Goal: Information Seeking & Learning: Learn about a topic

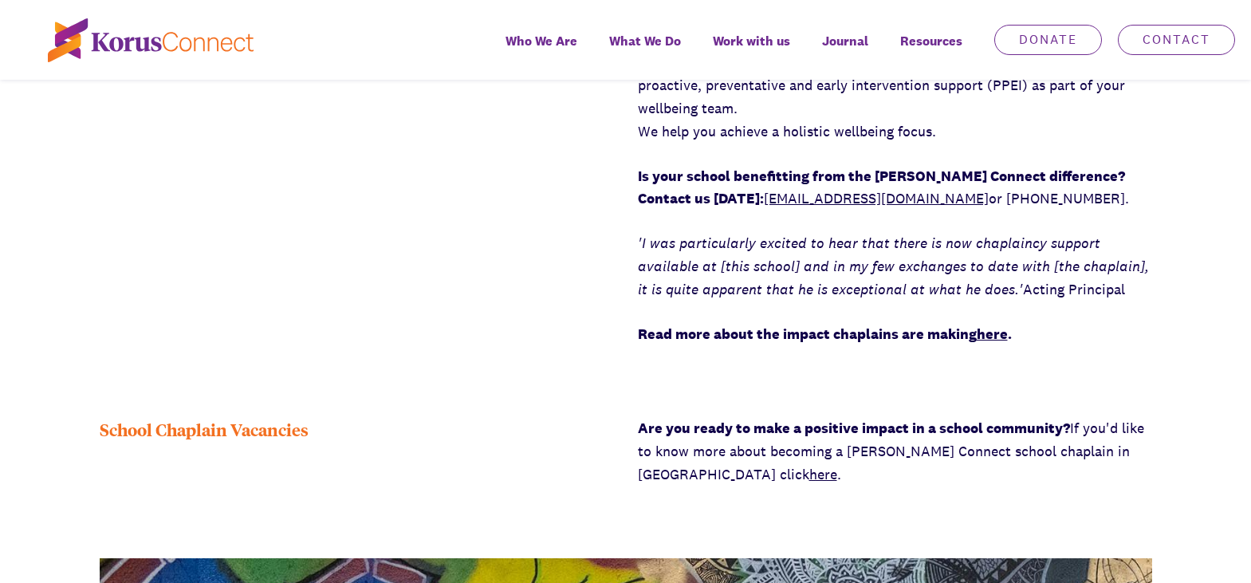
scroll to position [2075, 0]
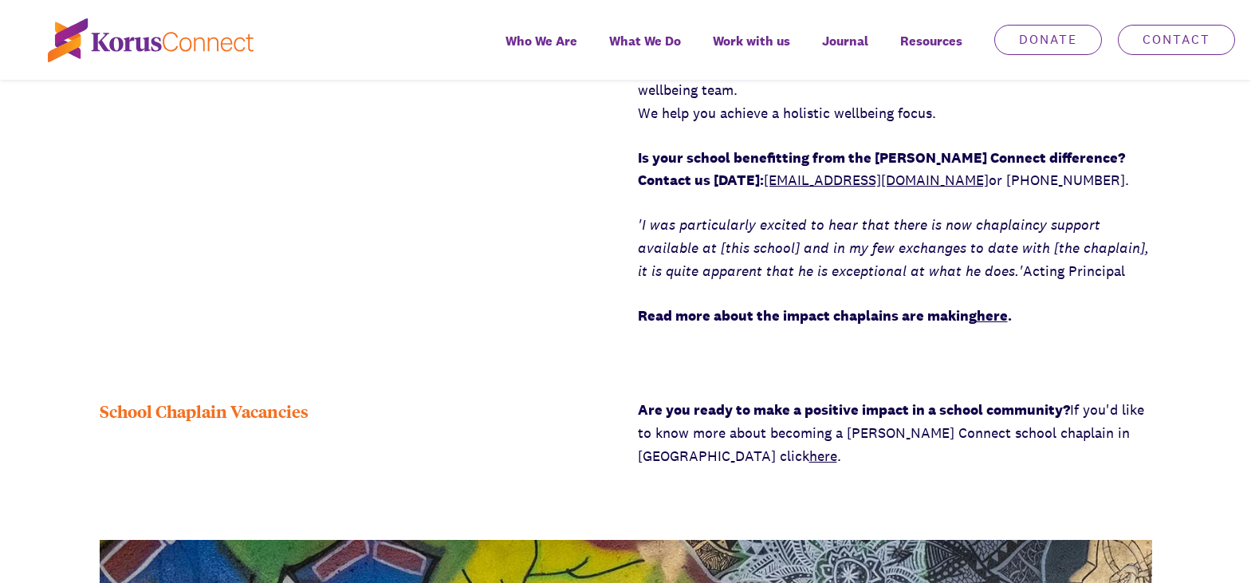
click at [809, 459] on link "here" at bounding box center [823, 456] width 28 height 18
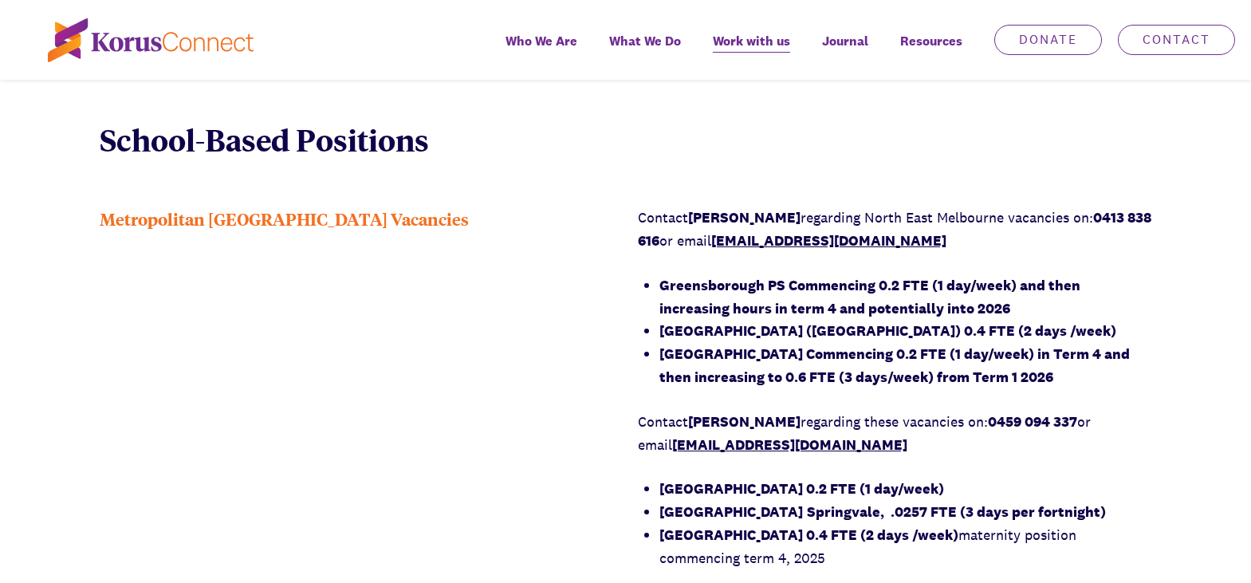
scroll to position [1159, 0]
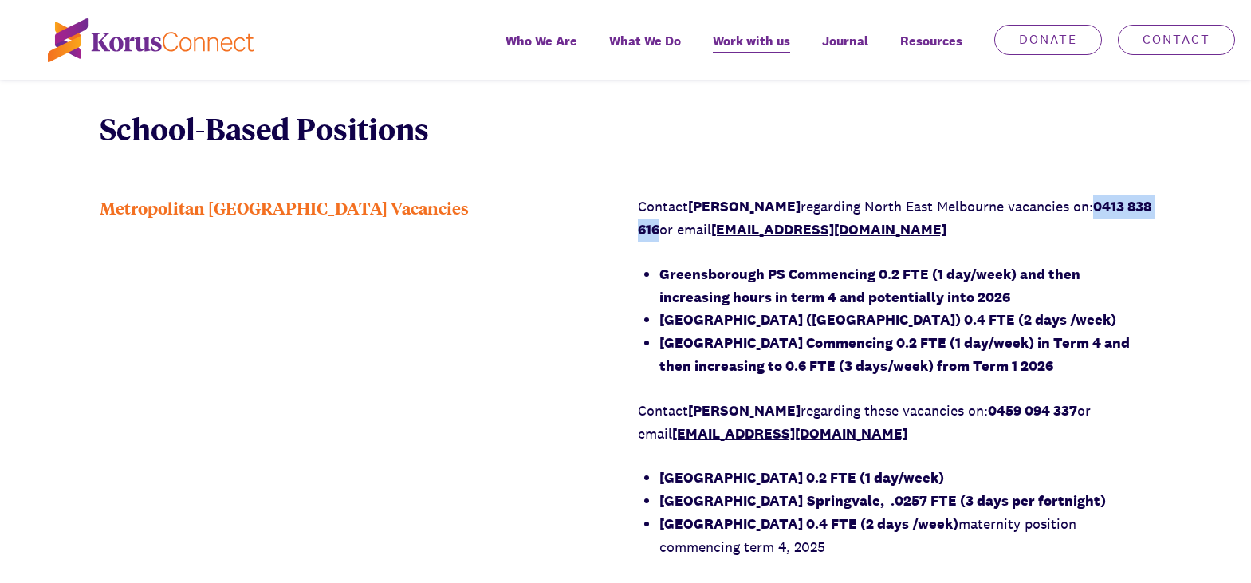
drag, startPoint x: 689, startPoint y: 234, endPoint x: 1092, endPoint y: 214, distance: 404.0
click at [1092, 214] on p "Contact Richard Kolega regarding North East Melbourne vacancies on: 0413 838 61…" at bounding box center [895, 218] width 514 height 46
copy strong "0413 838 616"
click at [1013, 222] on p "Contact Richard Kolega regarding North East Melbourne vacancies on: 0413 838 61…" at bounding box center [895, 218] width 514 height 46
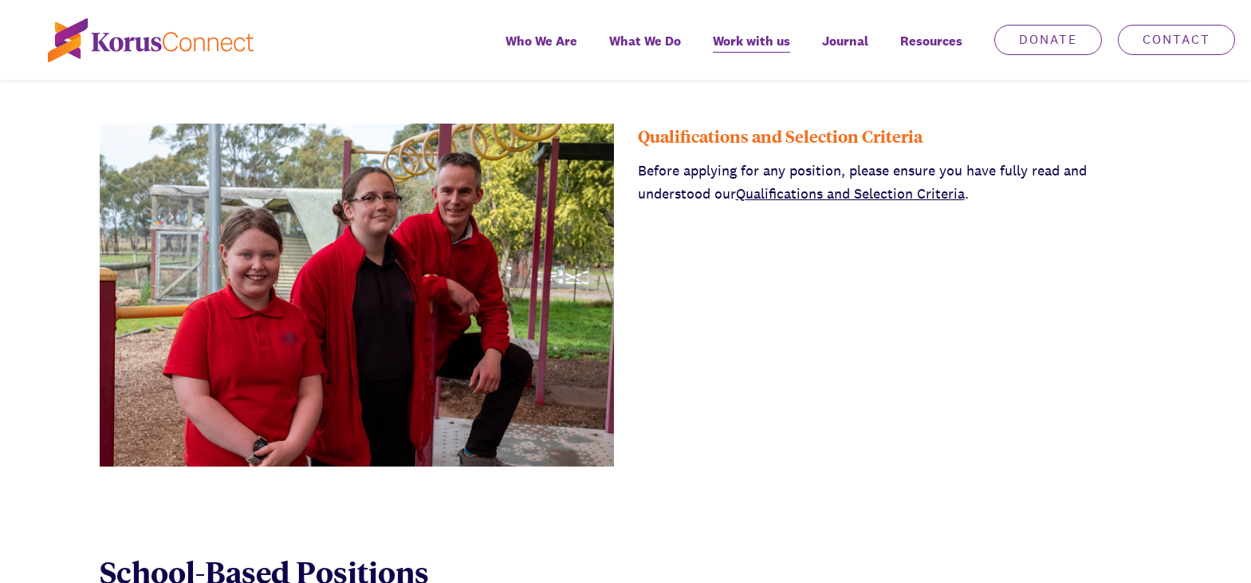
scroll to position [739, 0]
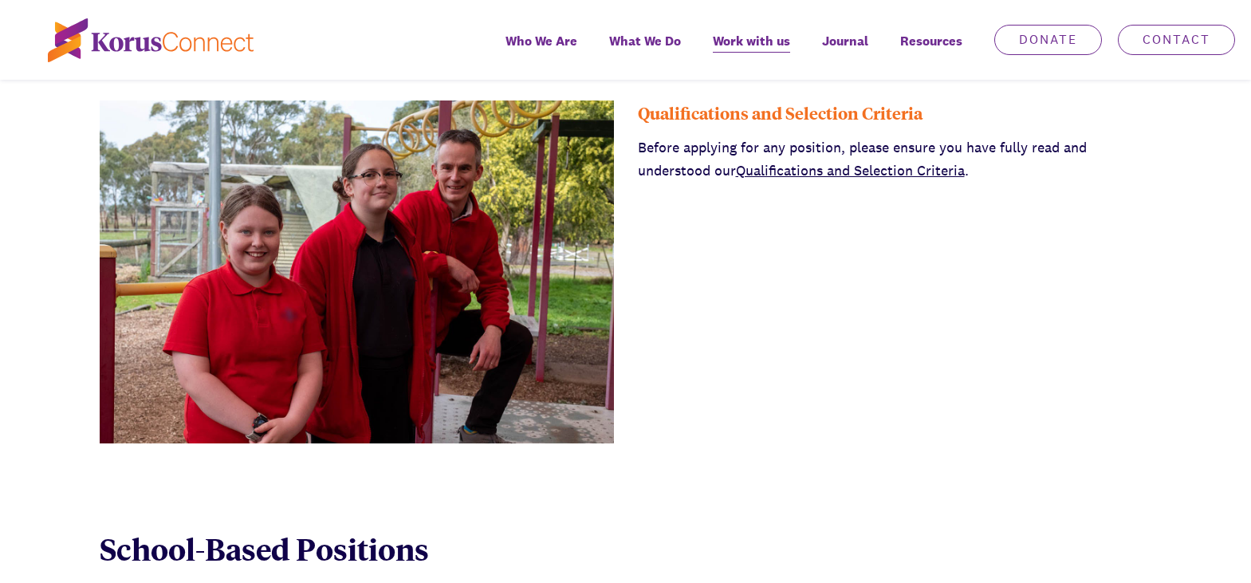
click at [772, 176] on link "Qualifications and Selection Criteria" at bounding box center [850, 170] width 229 height 18
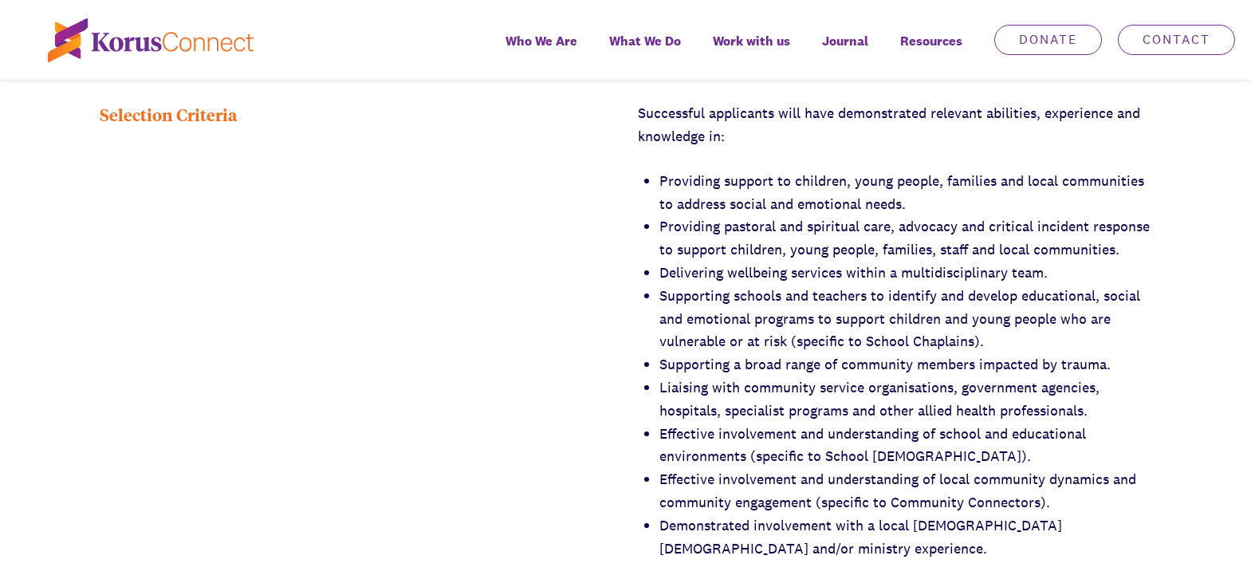
scroll to position [1869, 0]
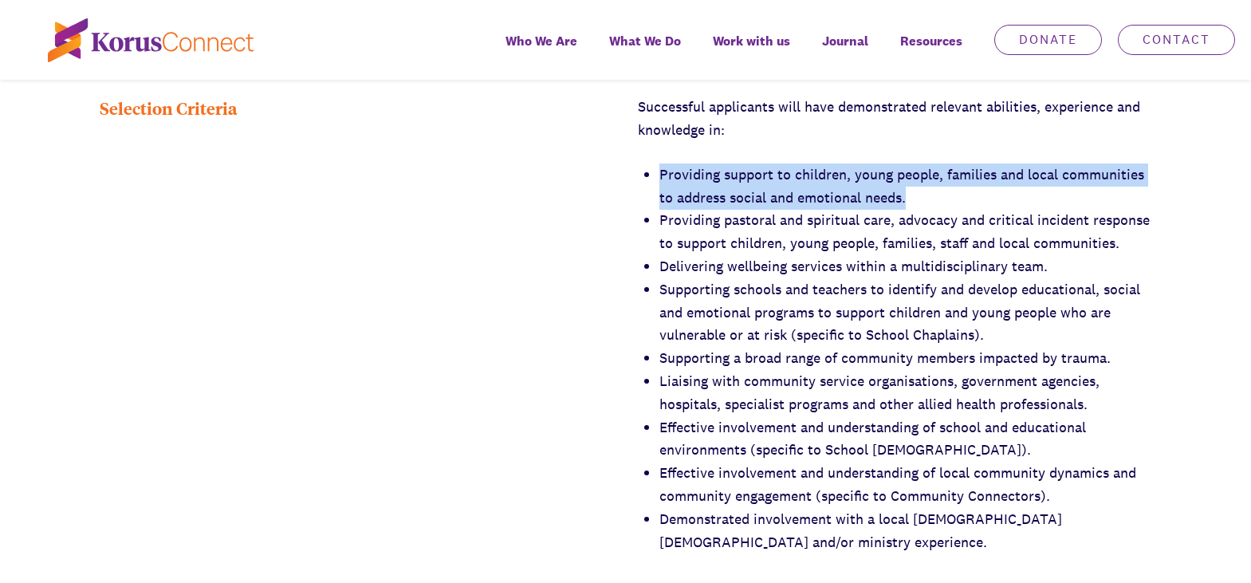
drag, startPoint x: 659, startPoint y: 148, endPoint x: 910, endPoint y: 173, distance: 251.6
click at [910, 173] on li "Providing support to children, young people, families and local communities to …" at bounding box center [905, 186] width 493 height 46
copy li "Providing support to children, young people, families and local communities to …"
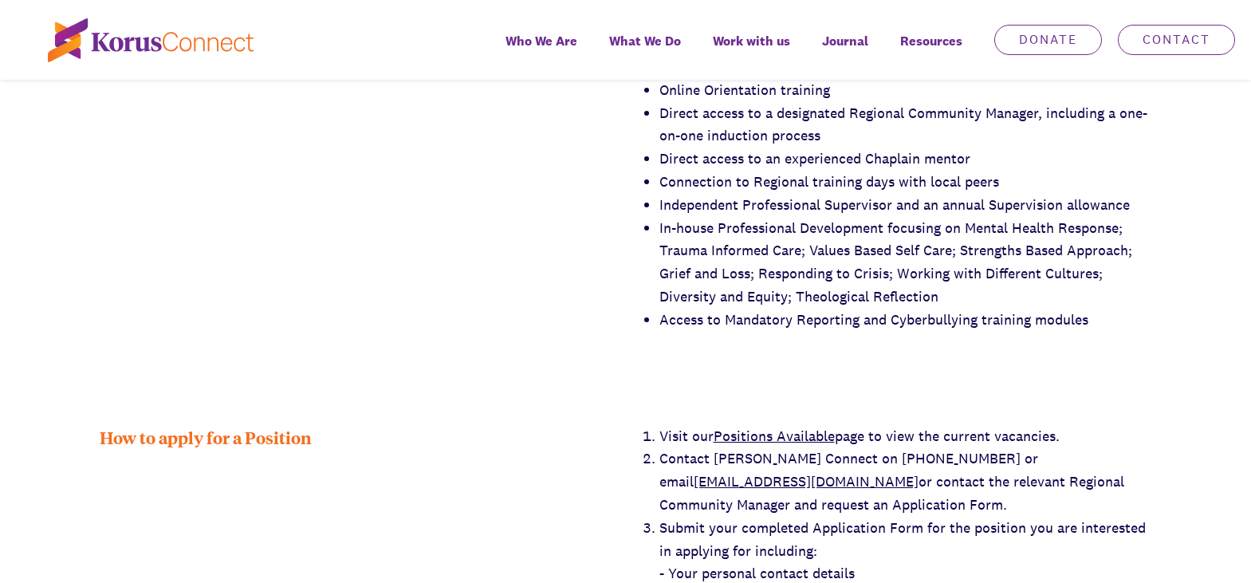
scroll to position [2521, 0]
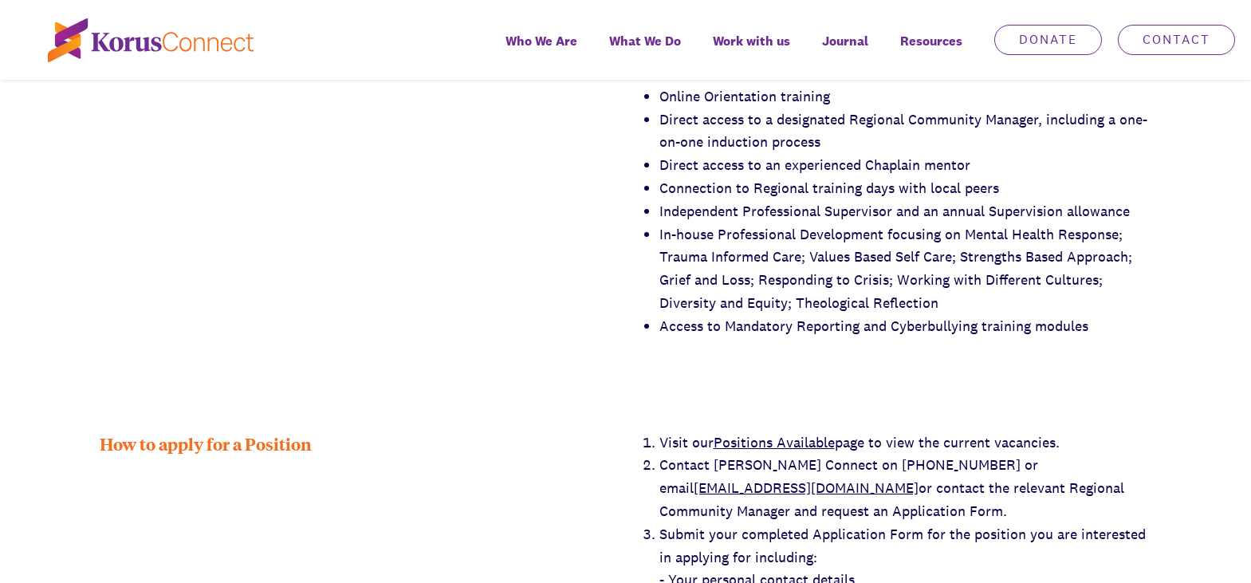
click at [770, 433] on link "Positions Available" at bounding box center [774, 442] width 121 height 18
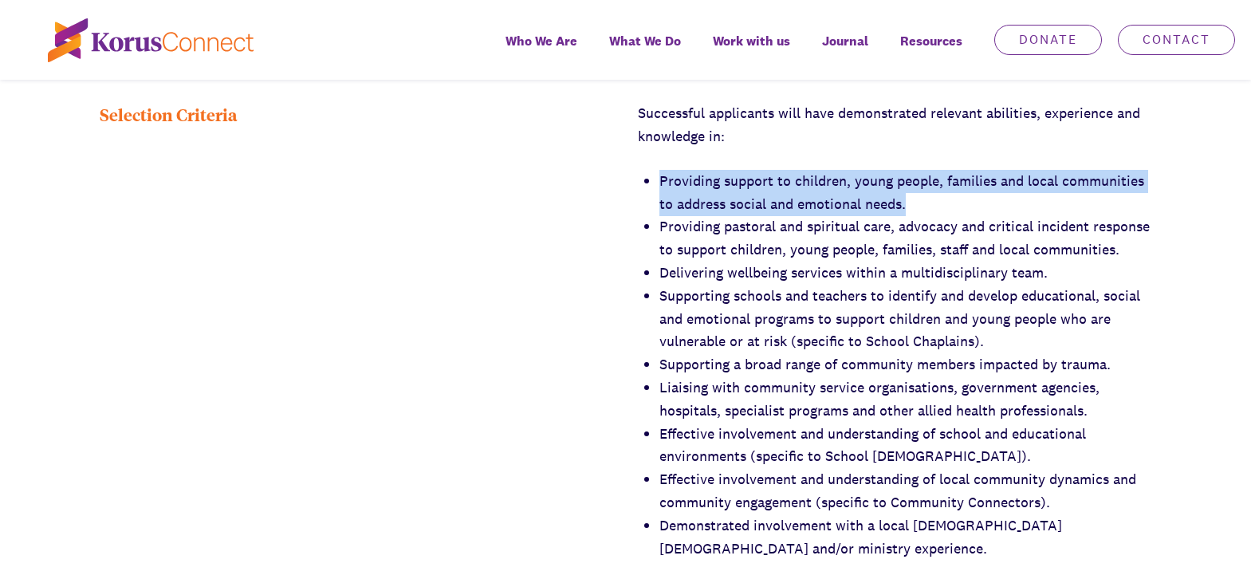
scroll to position [1850, 0]
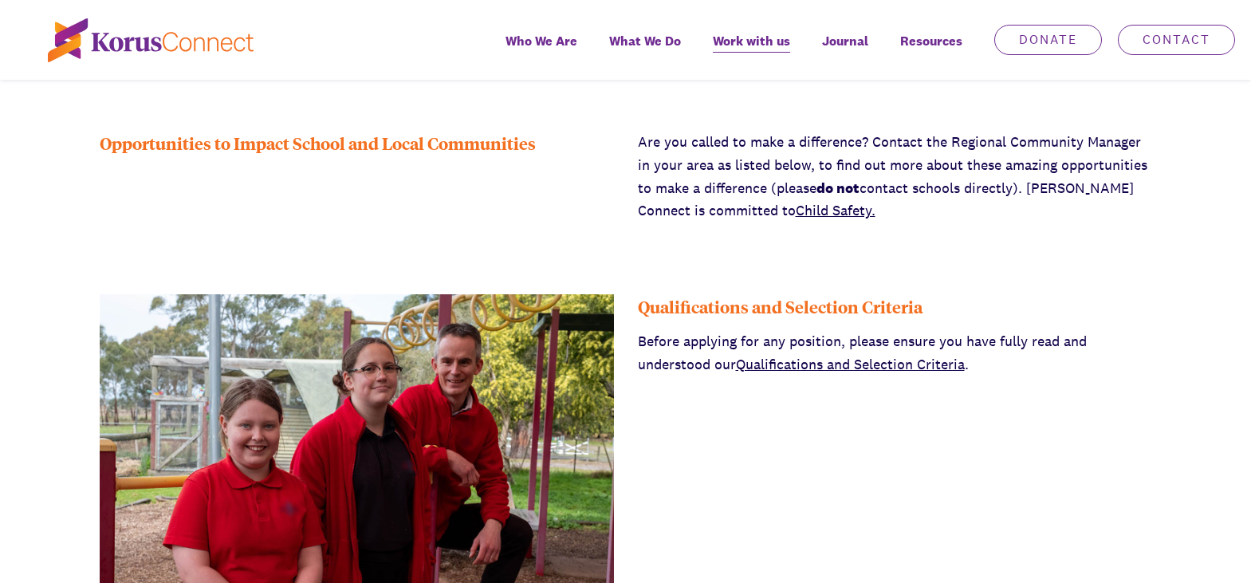
scroll to position [529, 0]
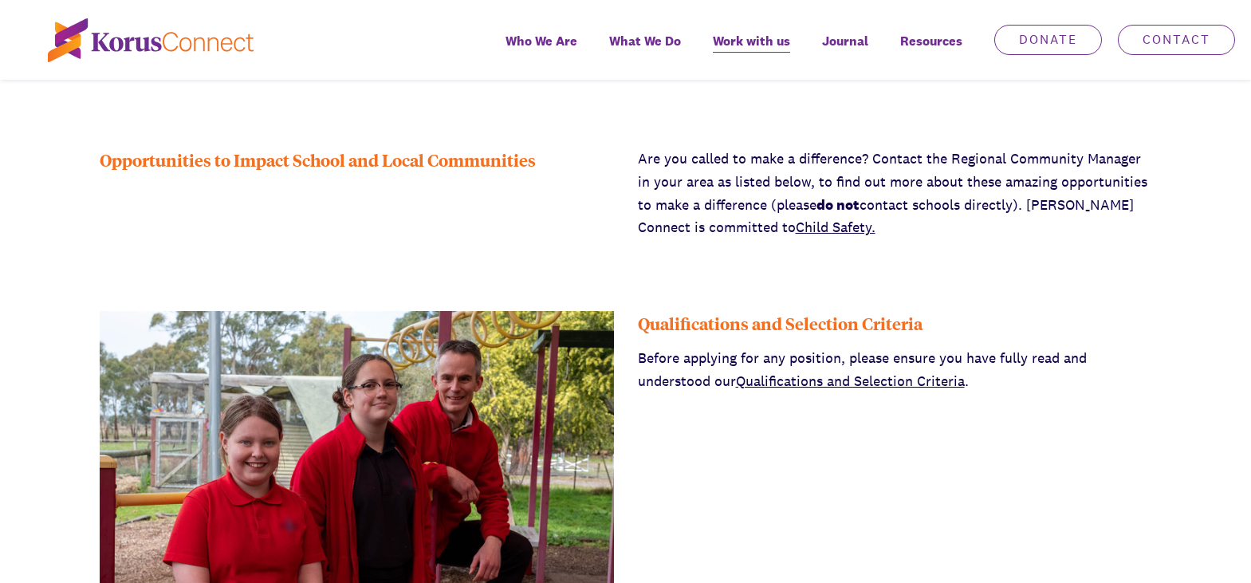
click at [949, 379] on link "Qualifications and Selection Criteria" at bounding box center [850, 381] width 229 height 18
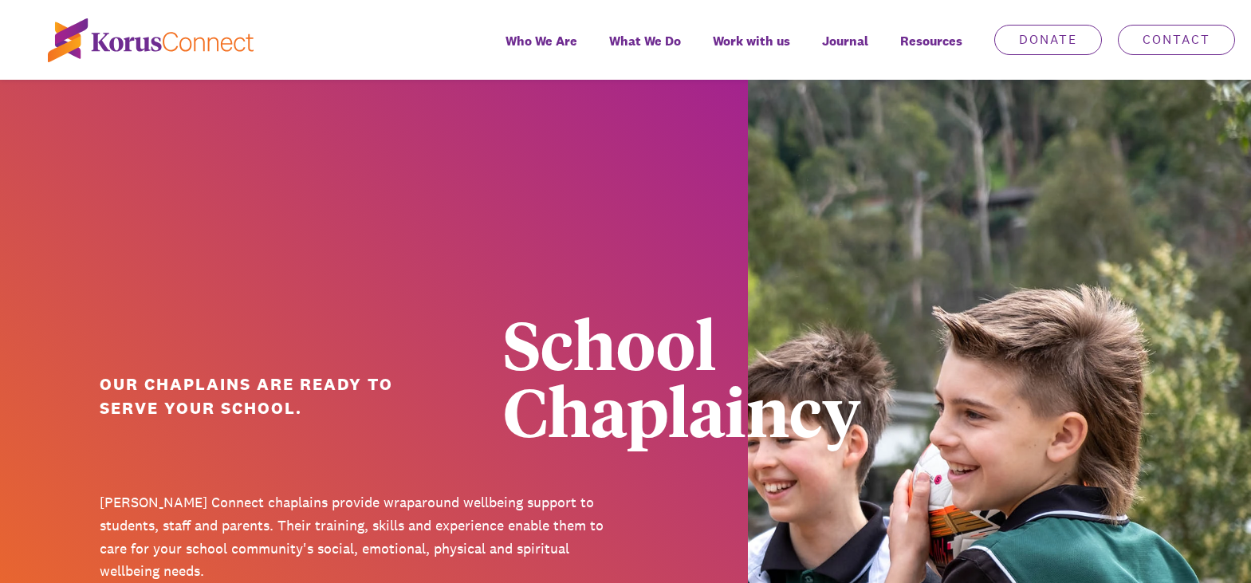
click at [1203, 6] on ul "Who We Are Learn more about us. Our Story Our Beliefs Purpose, Vision & Mission…" at bounding box center [809, 40] width 883 height 80
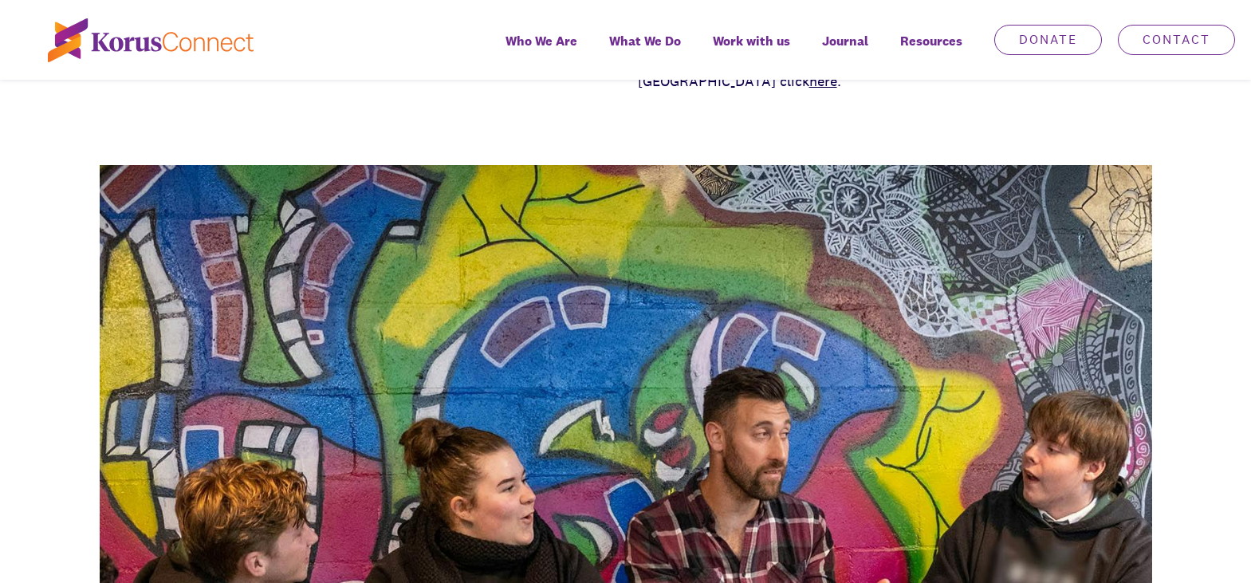
scroll to position [2488, 0]
